Goal: Information Seeking & Learning: Learn about a topic

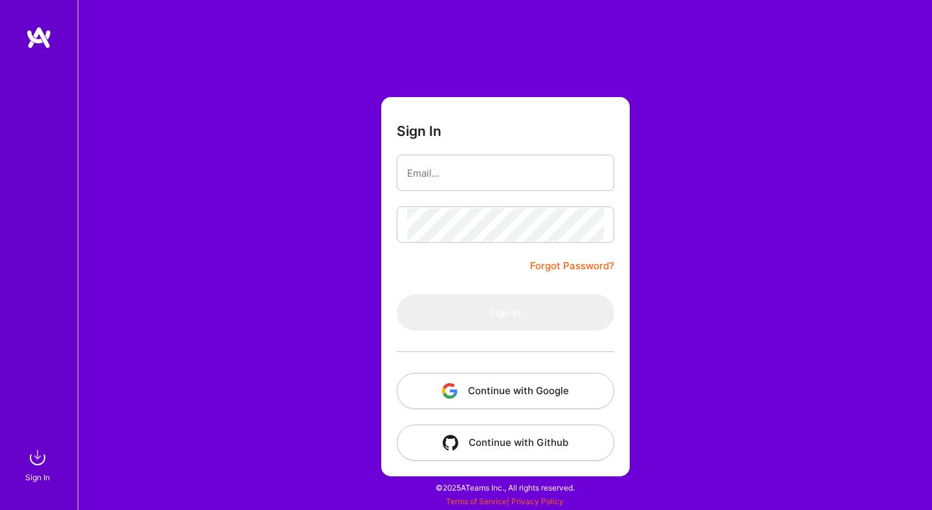
click at [567, 395] on button "Continue with Google" at bounding box center [505, 391] width 217 height 36
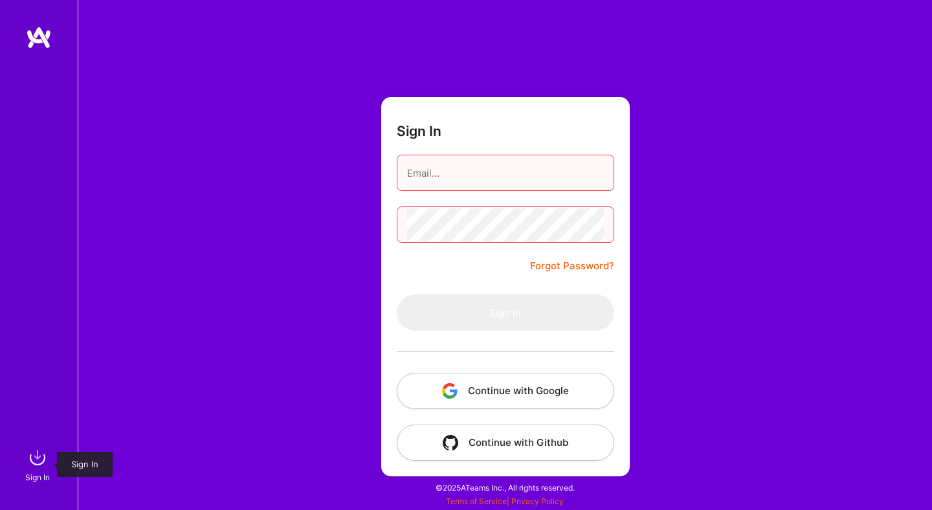
click at [32, 467] on img at bounding box center [38, 458] width 26 height 26
click at [523, 175] on input "email" at bounding box center [505, 173] width 197 height 33
type input "[EMAIL_ADDRESS][DOMAIN_NAME]"
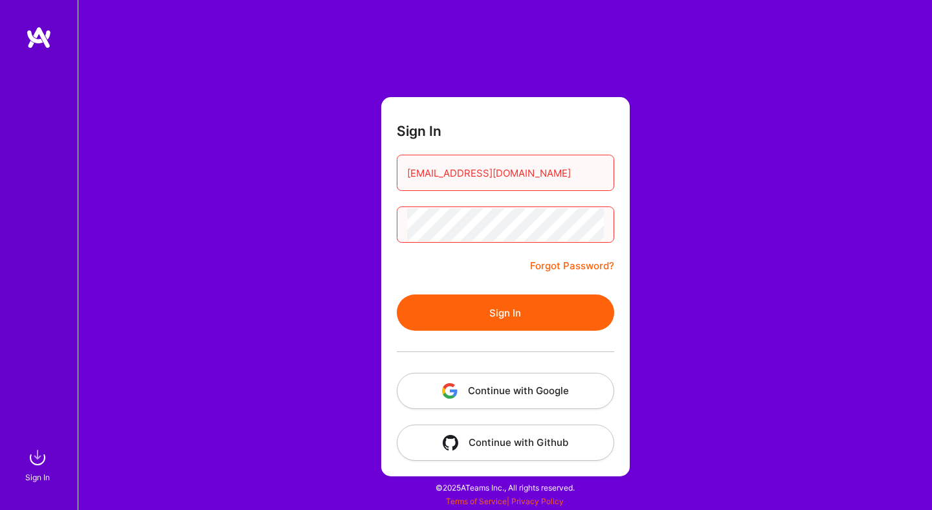
click at [397, 294] on button "Sign In" at bounding box center [505, 312] width 217 height 36
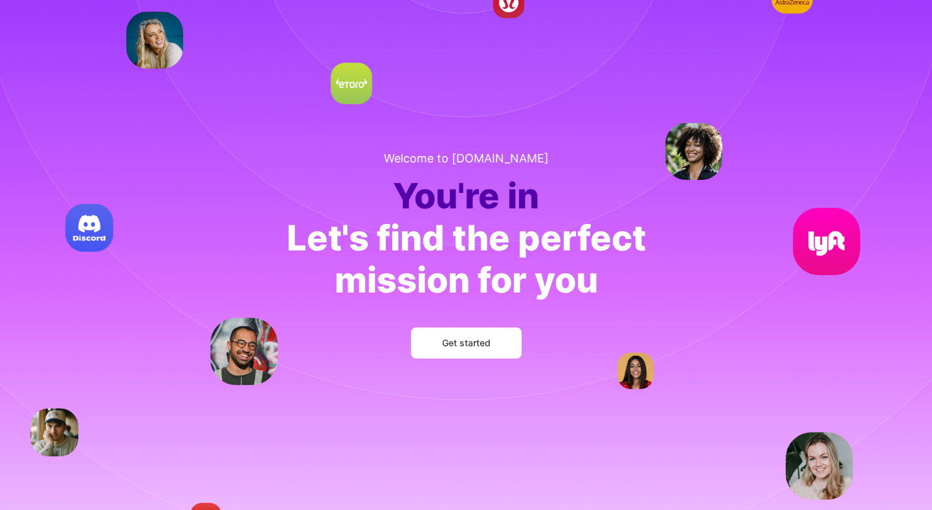
click at [462, 346] on span "Get started" at bounding box center [466, 342] width 49 height 13
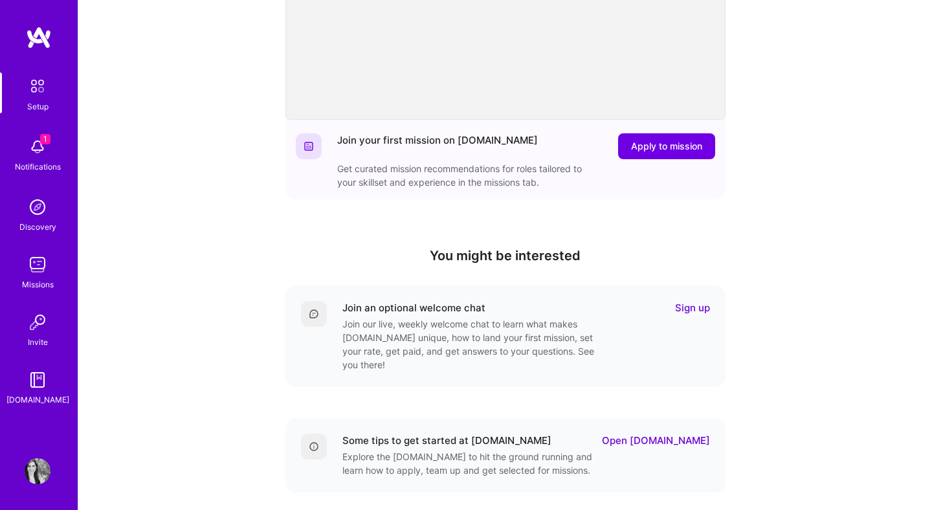
scroll to position [328, 0]
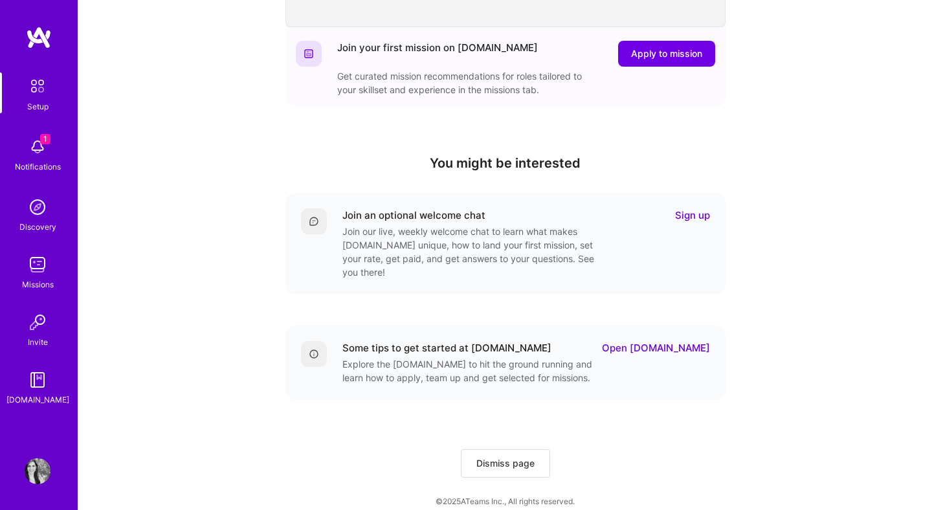
click at [38, 149] on img at bounding box center [38, 147] width 26 height 26
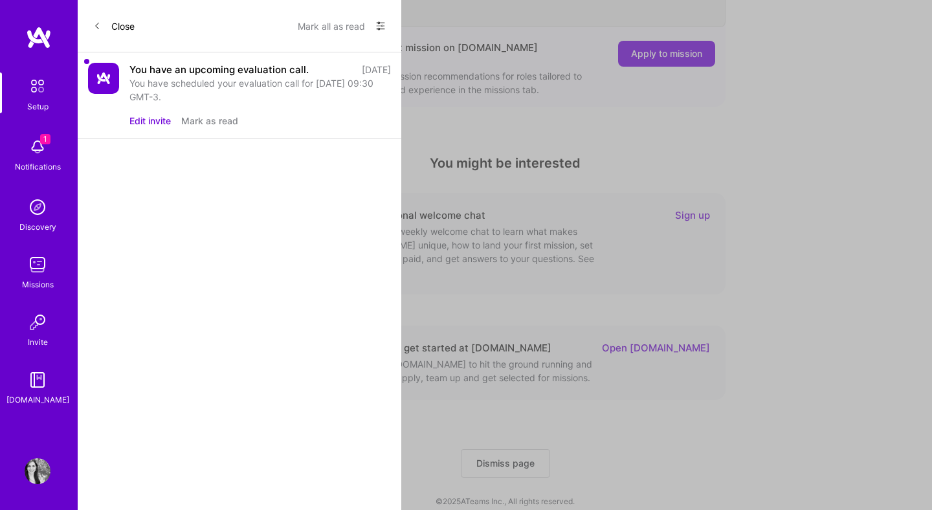
click at [212, 127] on button "Mark as read" at bounding box center [209, 121] width 57 height 14
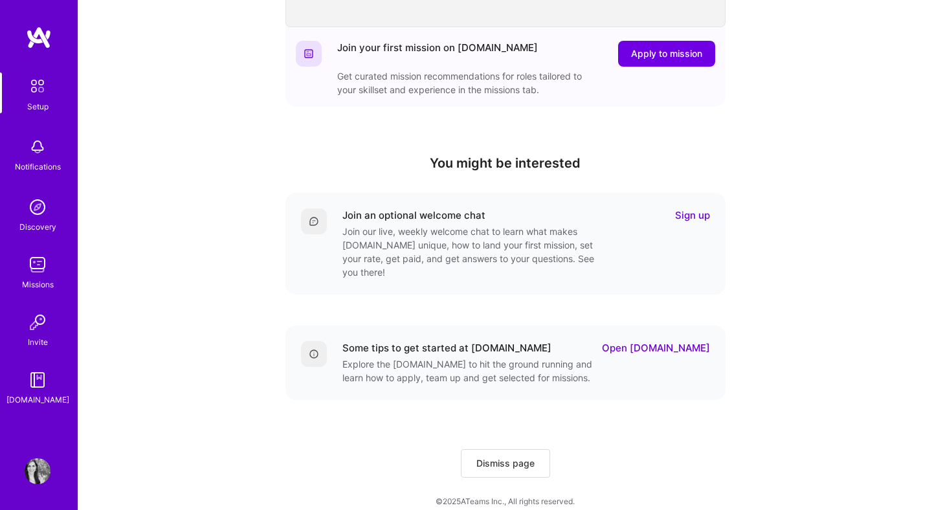
click at [30, 267] on img at bounding box center [38, 265] width 26 height 26
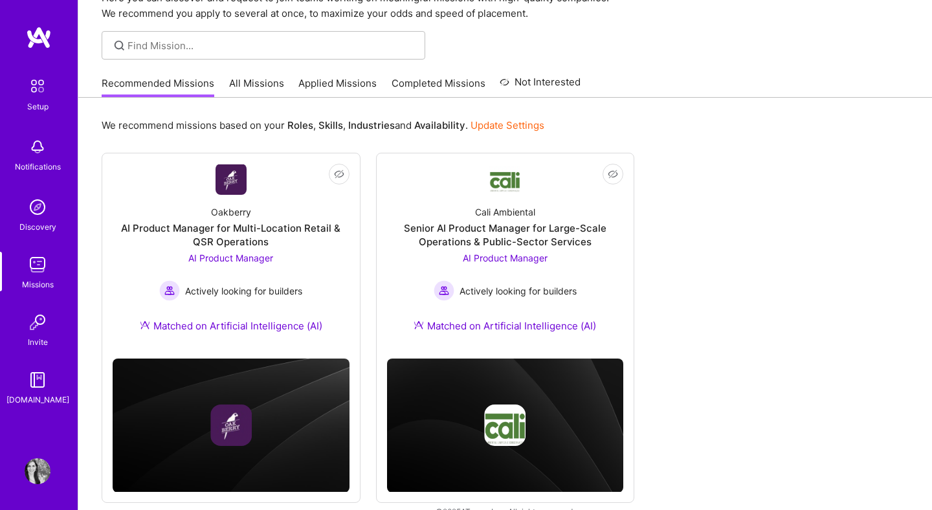
scroll to position [89, 0]
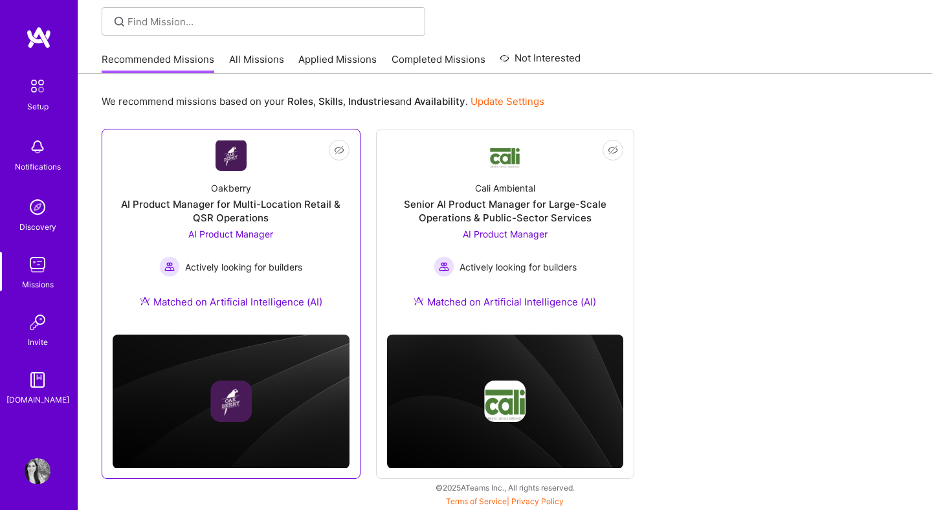
click at [238, 172] on div "Oakberry AI Product Manager for Multi-Location Retail & QSR Operations AI Produ…" at bounding box center [231, 247] width 237 height 153
